Goal: Obtain resource: Obtain resource

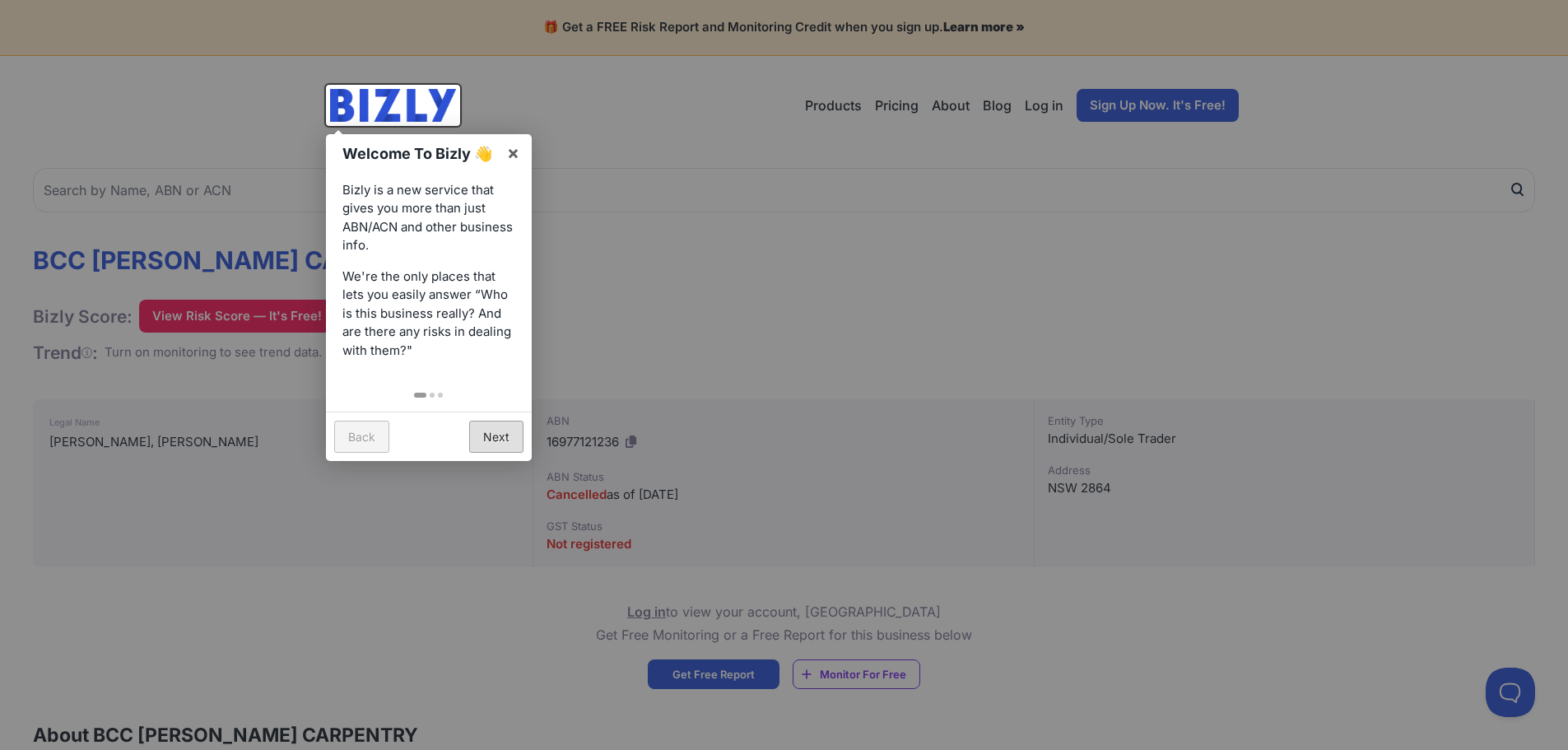
click at [505, 443] on link "Next" at bounding box center [496, 437] width 54 height 33
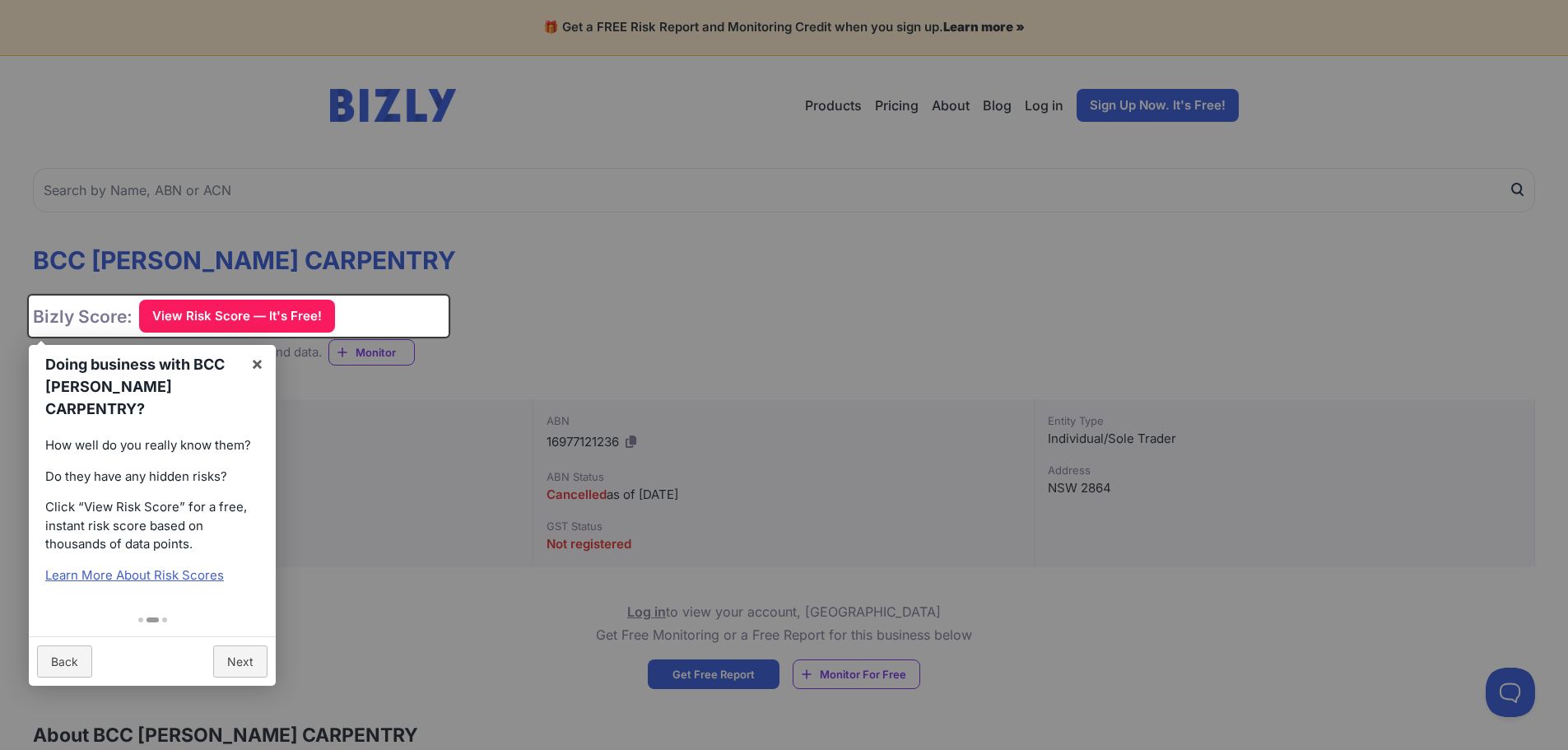
click at [274, 662] on div "Back Next" at bounding box center [152, 661] width 247 height 50
click at [255, 654] on link "Next" at bounding box center [240, 661] width 54 height 33
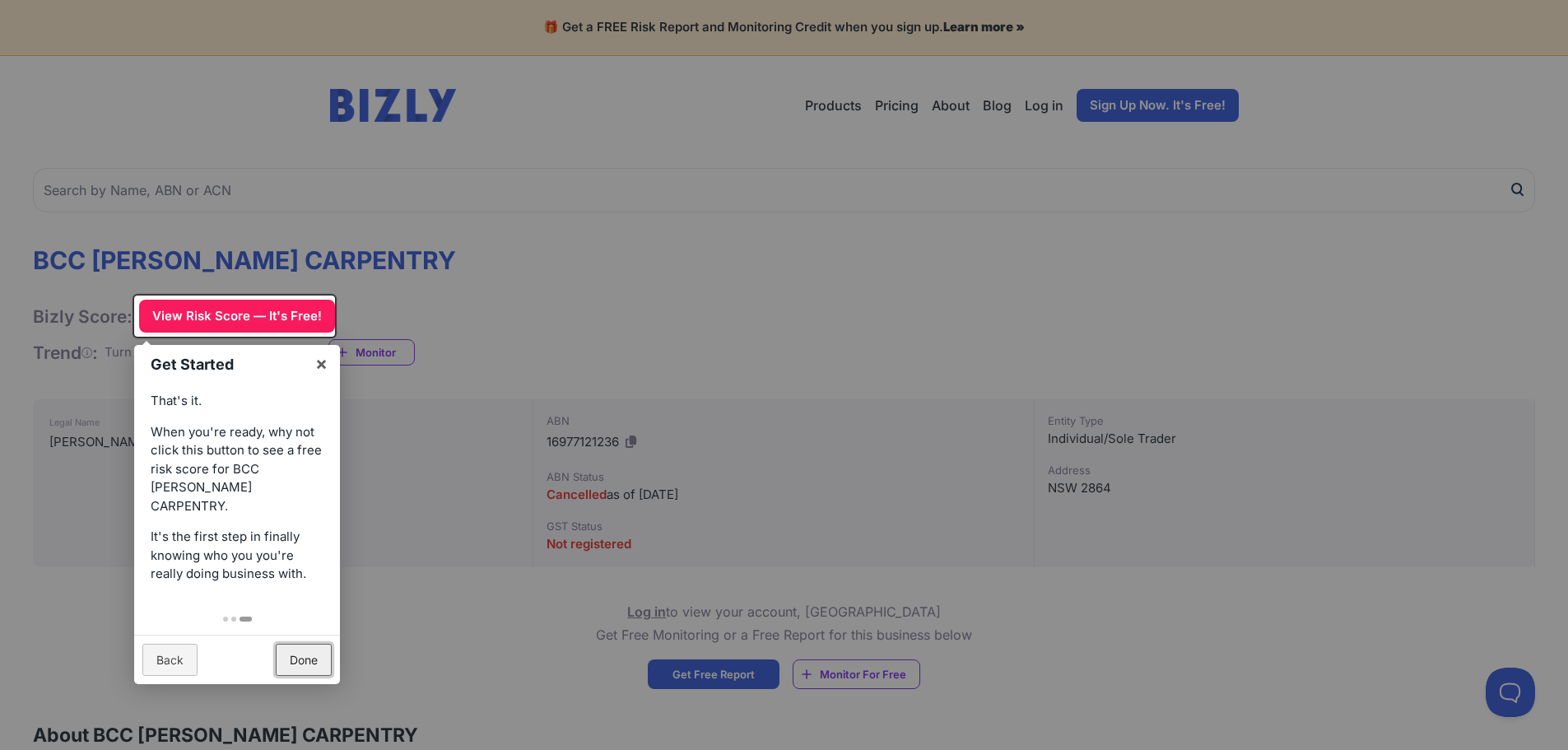
click at [308, 649] on link "Done" at bounding box center [303, 661] width 56 height 33
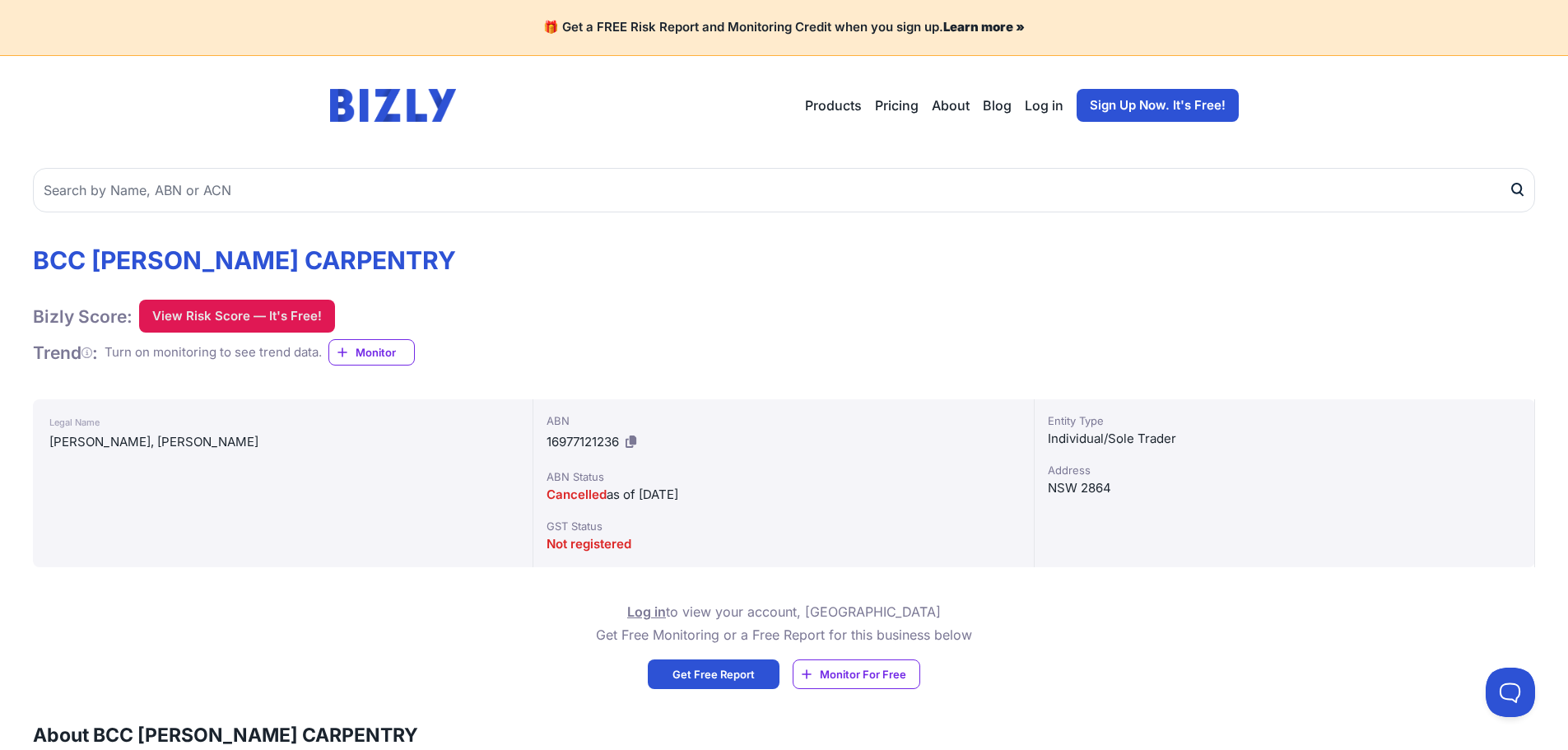
click at [267, 305] on button "View Risk Score — It's Free!" at bounding box center [237, 316] width 196 height 33
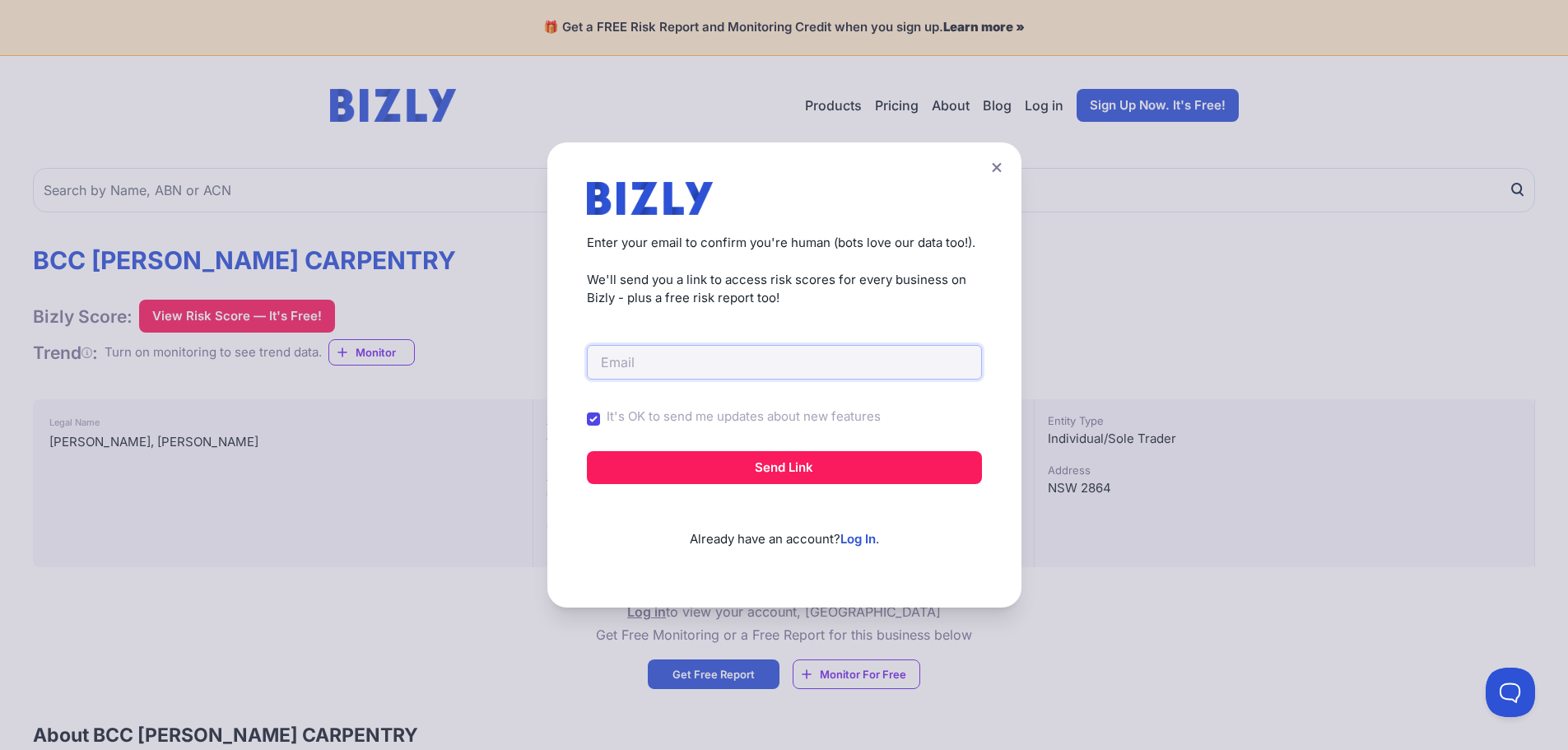
click at [719, 360] on input "email" at bounding box center [784, 362] width 395 height 34
type input "[EMAIL_ADDRESS][DOMAIN_NAME]"
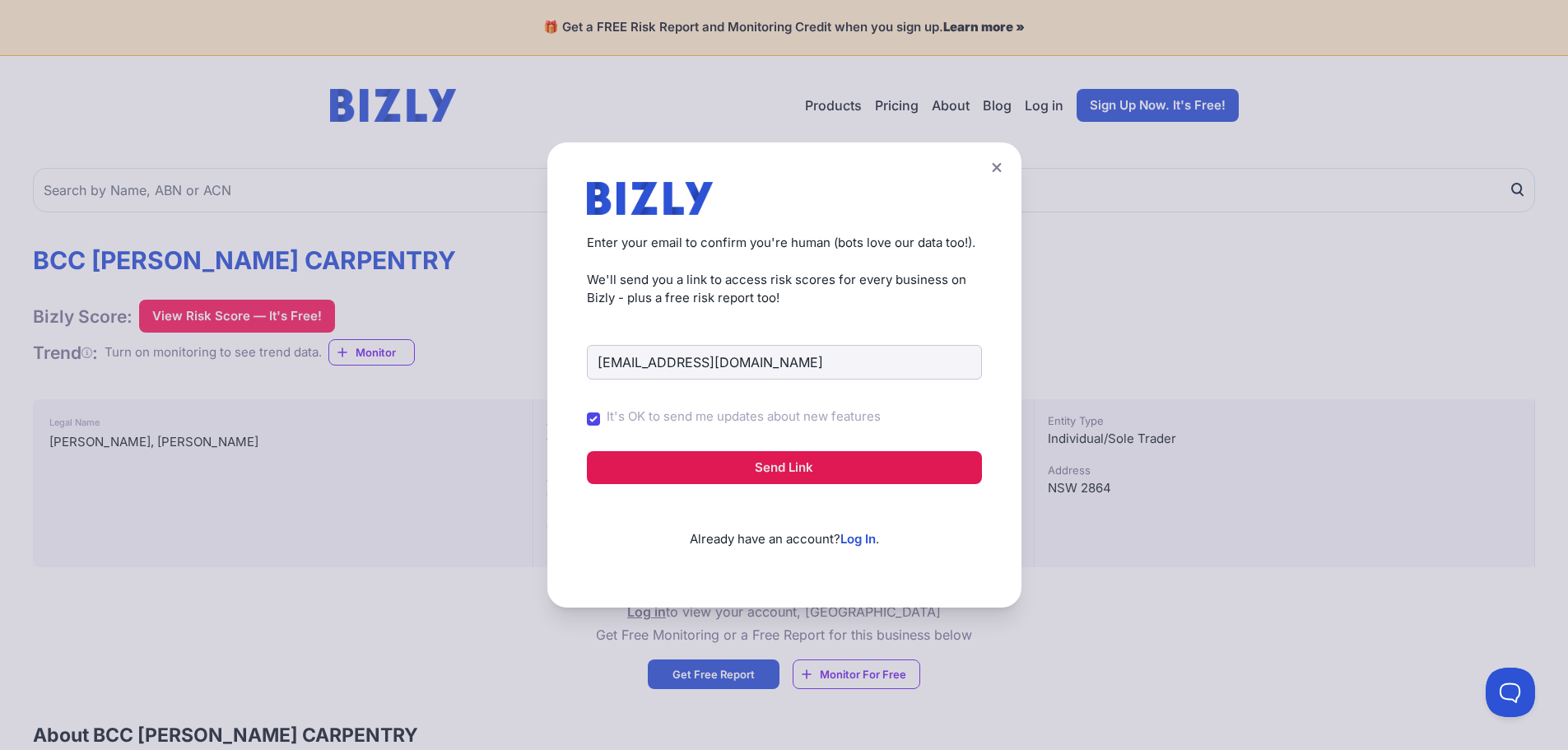
click at [728, 461] on button "Send Link" at bounding box center [784, 467] width 395 height 33
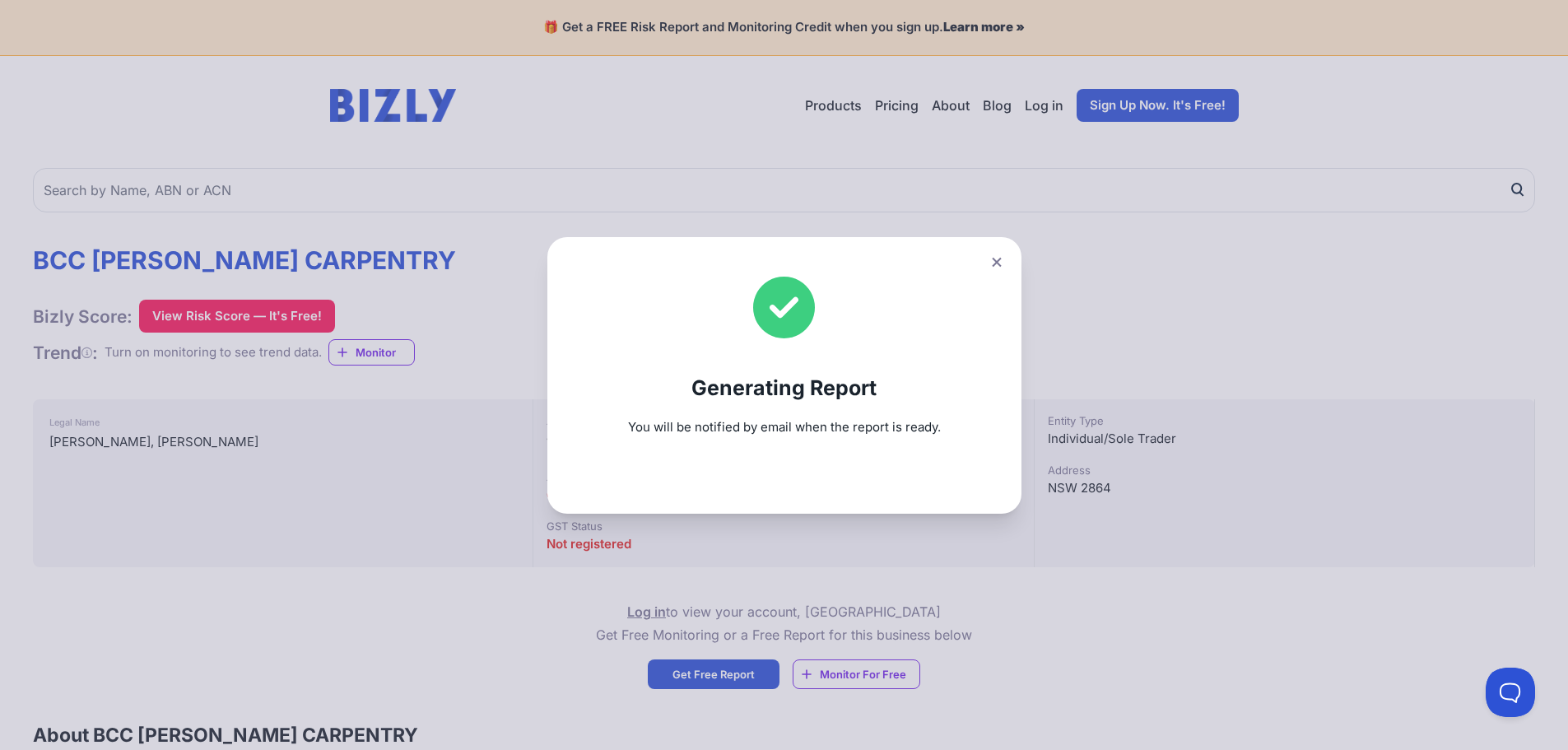
click at [1007, 266] on button at bounding box center [997, 262] width 23 height 23
